Goal: Task Accomplishment & Management: Manage account settings

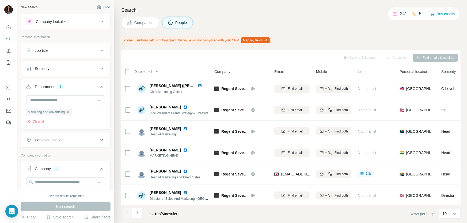
scroll to position [107, 0]
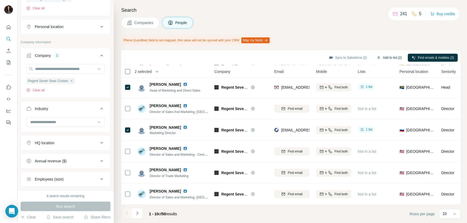
click at [373, 56] on button "Add to list (2)" at bounding box center [389, 58] width 33 height 8
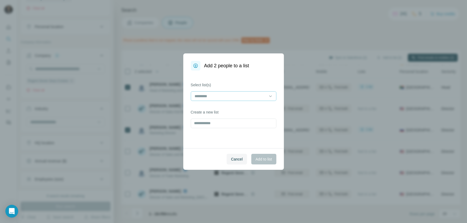
click at [247, 97] on input at bounding box center [230, 96] width 72 height 6
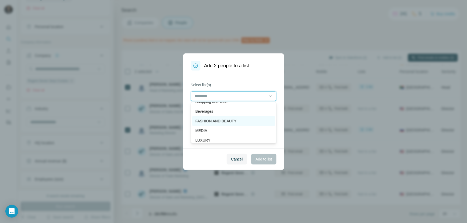
scroll to position [10, 0]
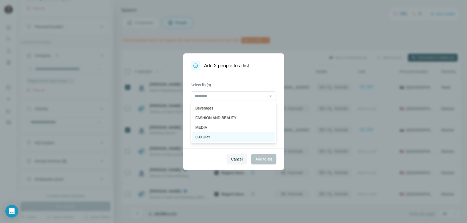
click at [209, 135] on p "LUXURY" at bounding box center [202, 137] width 15 height 5
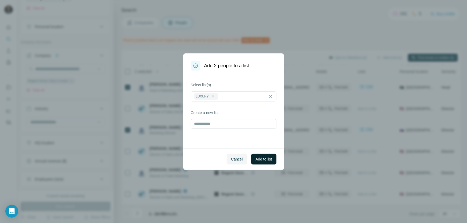
click at [261, 157] on span "Add to list" at bounding box center [263, 159] width 16 height 5
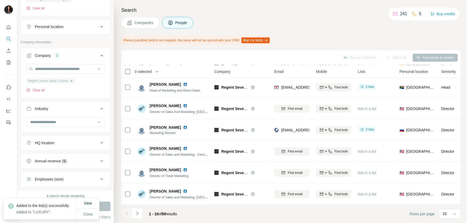
click at [74, 81] on icon "button" at bounding box center [71, 81] width 4 height 4
click at [81, 69] on input "text" at bounding box center [65, 69] width 79 height 10
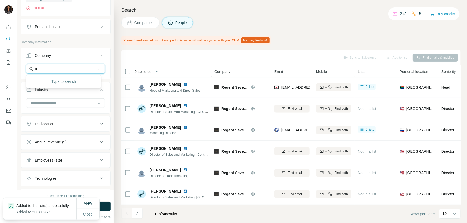
type input "**"
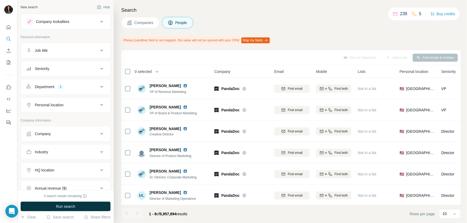
click at [100, 134] on icon at bounding box center [101, 134] width 3 height 2
click at [74, 147] on input "text" at bounding box center [65, 148] width 79 height 10
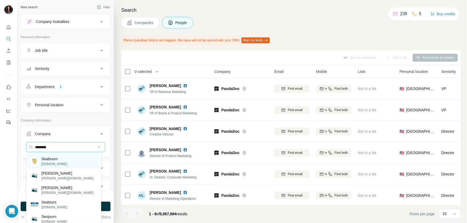
type input "********"
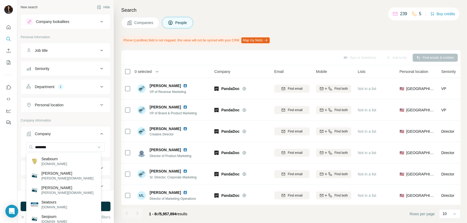
click at [60, 163] on p "seabourn.com" at bounding box center [54, 164] width 26 height 5
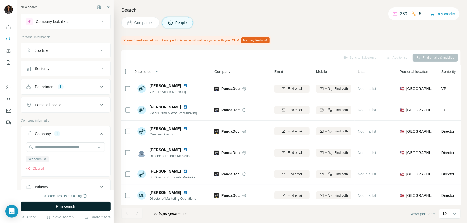
click at [50, 205] on button "Run search" at bounding box center [66, 207] width 90 height 10
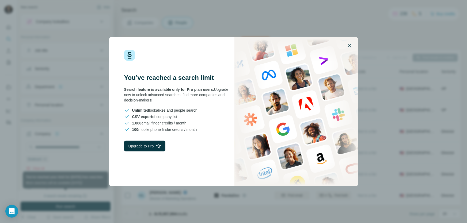
click at [351, 44] on icon "button" at bounding box center [349, 46] width 6 height 6
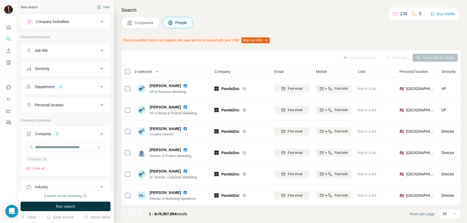
click at [46, 160] on icon "button" at bounding box center [45, 159] width 2 height 2
click at [73, 148] on input "text" at bounding box center [65, 148] width 79 height 10
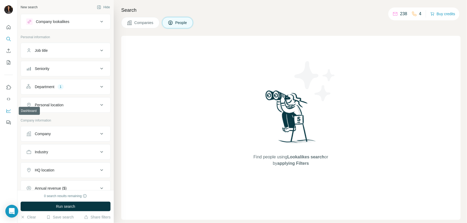
click at [7, 111] on icon "Dashboard" at bounding box center [8, 110] width 5 height 5
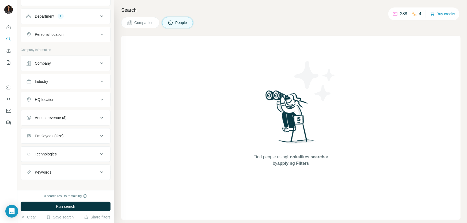
scroll to position [74, 0]
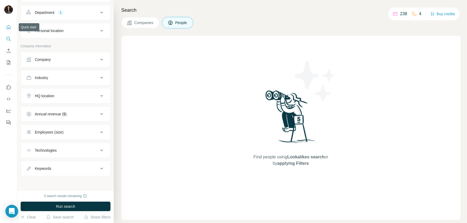
click at [9, 26] on icon "Quick start" at bounding box center [8, 27] width 5 height 5
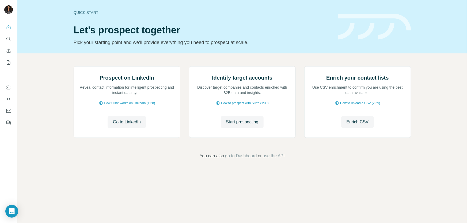
scroll to position [8, 0]
click at [8, 51] on icon "Enrich CSV" at bounding box center [9, 51] width 4 height 4
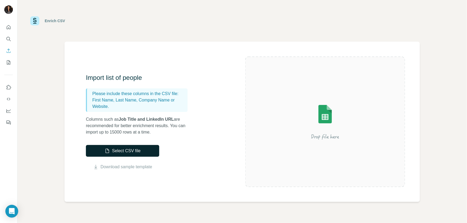
click at [136, 151] on button "Select CSV file" at bounding box center [122, 151] width 73 height 12
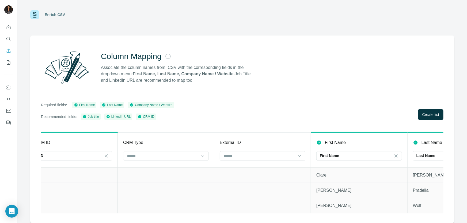
scroll to position [0, 8]
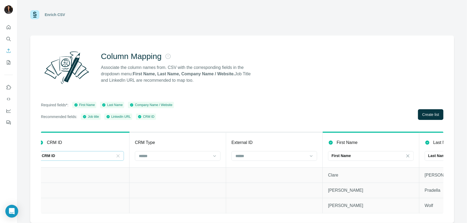
click at [116, 154] on icon at bounding box center [117, 156] width 5 height 5
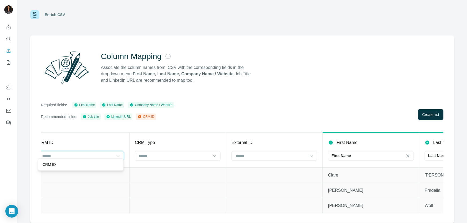
scroll to position [0, 0]
click at [115, 141] on div "CRM ID" at bounding box center [81, 143] width 86 height 6
click at [140, 116] on icon at bounding box center [139, 116] width 1 height 1
drag, startPoint x: 346, startPoint y: 128, endPoint x: 299, endPoint y: 134, distance: 47.4
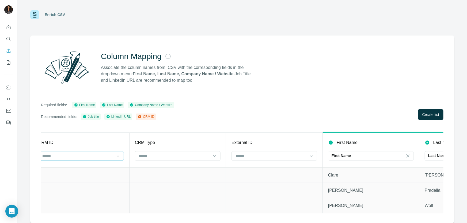
click at [350, 113] on div "Required fields*: First Name Last Name Company Name / Website Recommended field…" at bounding box center [242, 111] width 402 height 18
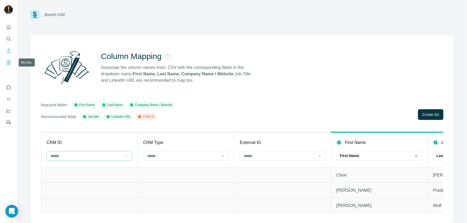
click at [10, 60] on icon "My lists" at bounding box center [8, 62] width 5 height 5
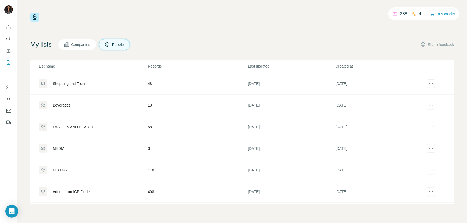
click at [94, 127] on div "FASHION AND BEAUTY" at bounding box center [73, 126] width 41 height 5
